Goal: Check status: Check status

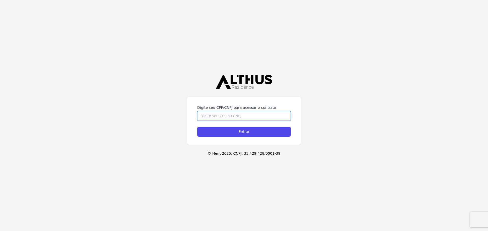
click at [221, 116] on input "Digite seu CPF/CNPJ para acessar o contrato" at bounding box center [243, 116] width 93 height 10
type input "67618979049"
click at [212, 128] on input "Entrar" at bounding box center [243, 132] width 93 height 10
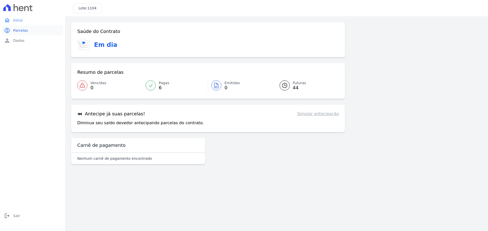
click at [22, 32] on span "Parcelas" at bounding box center [20, 30] width 15 height 5
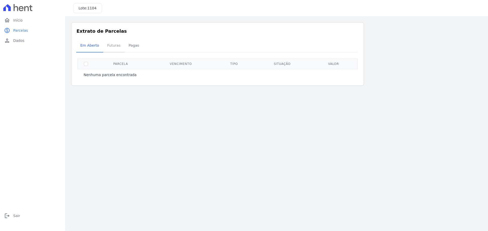
click at [114, 46] on span "Futuras" at bounding box center [113, 45] width 19 height 10
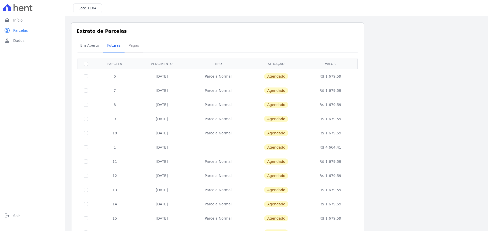
click at [131, 45] on span "Pagas" at bounding box center [133, 45] width 17 height 10
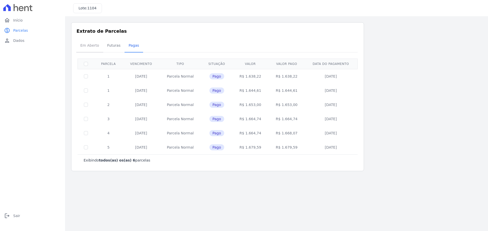
click at [87, 43] on span "Em Aberto" at bounding box center [89, 45] width 25 height 10
